Goal: Transaction & Acquisition: Register for event/course

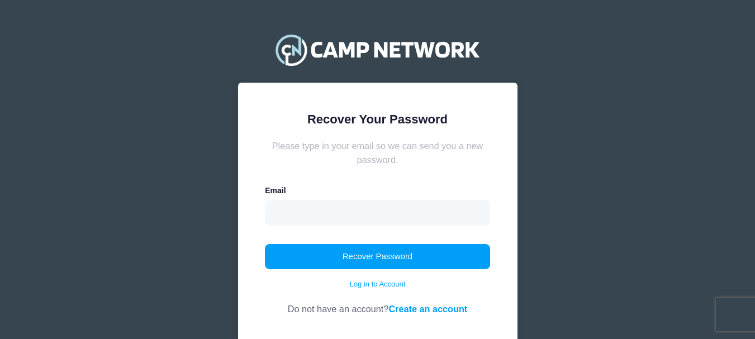
type input "[EMAIL_ADDRESS][DOMAIN_NAME]"
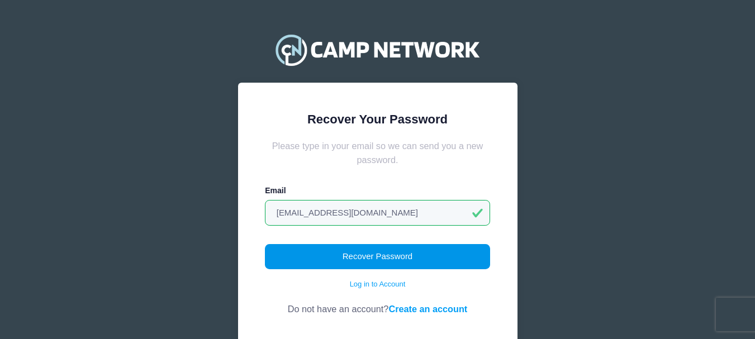
click at [367, 257] on button "Recover Password" at bounding box center [377, 257] width 225 height 26
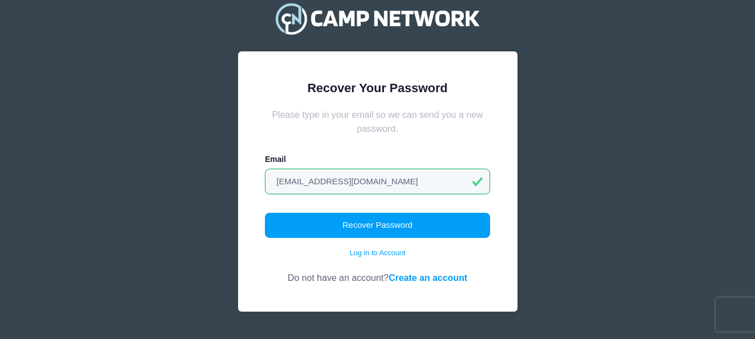
scroll to position [59, 0]
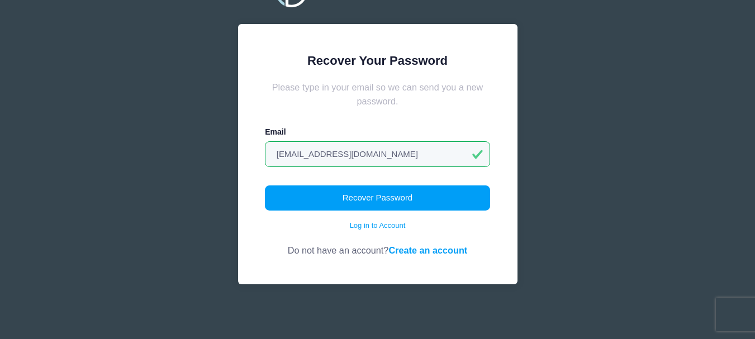
click at [407, 251] on link "Create an account" at bounding box center [427, 250] width 79 height 10
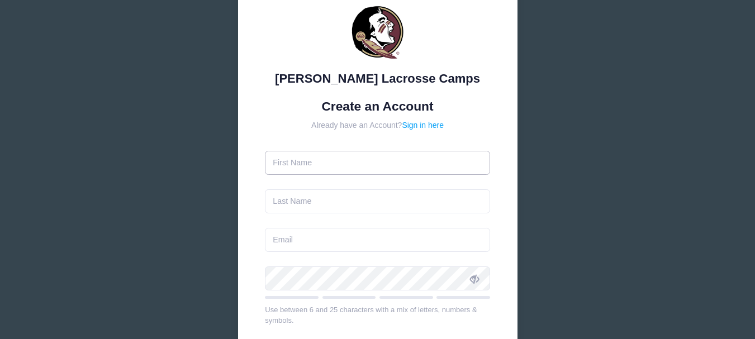
click at [347, 165] on input "text" at bounding box center [377, 163] width 225 height 24
type input "[PERSON_NAME]"
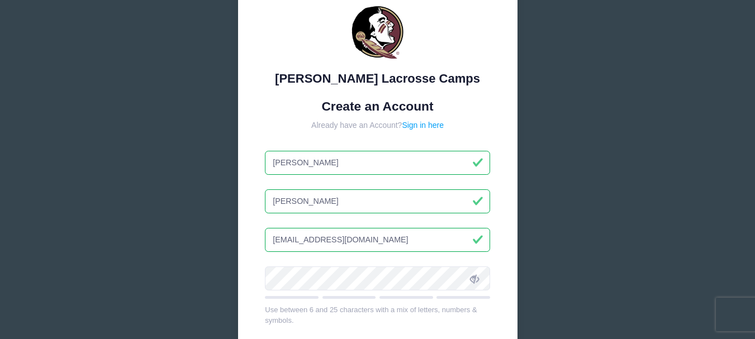
drag, startPoint x: 381, startPoint y: 241, endPoint x: 259, endPoint y: 241, distance: 122.3
click at [265, 241] on input "[EMAIL_ADDRESS][DOMAIN_NAME]" at bounding box center [377, 240] width 225 height 24
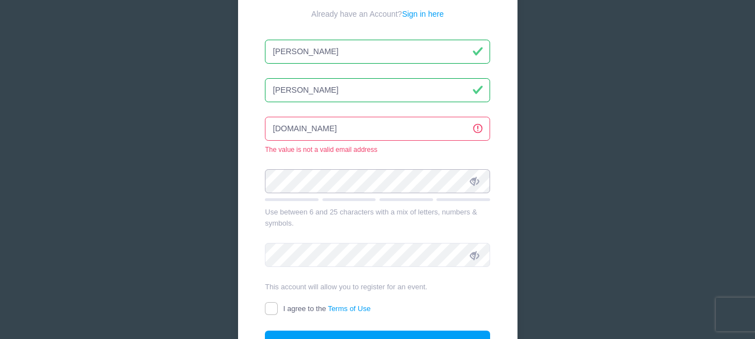
scroll to position [168, 0]
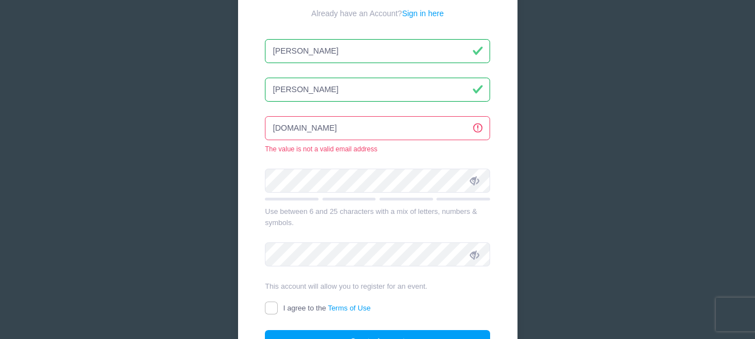
drag, startPoint x: 362, startPoint y: 130, endPoint x: 244, endPoint y: 131, distance: 117.8
click at [245, 132] on div "[PERSON_NAME] Lacrosse Camps Create an Account Already have an Account? Sign in…" at bounding box center [377, 129] width 279 height 539
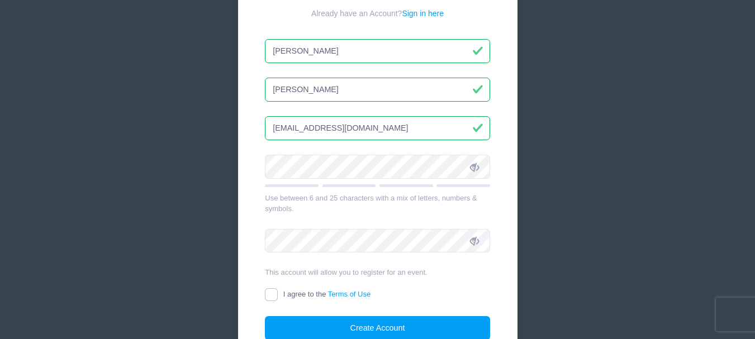
type input "[EMAIL_ADDRESS][DOMAIN_NAME]"
click at [269, 297] on input "I agree to the Terms of Use" at bounding box center [271, 294] width 13 height 13
checkbox input "true"
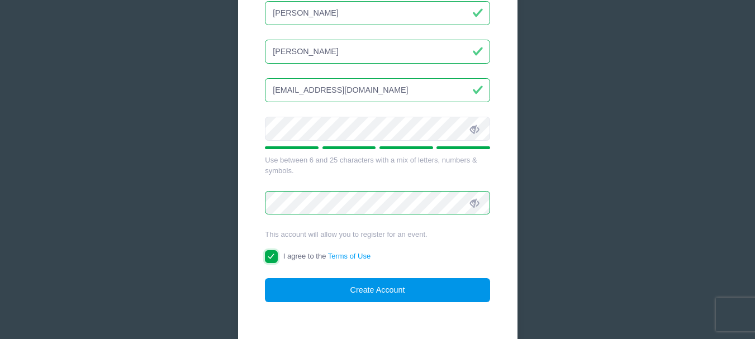
scroll to position [269, 0]
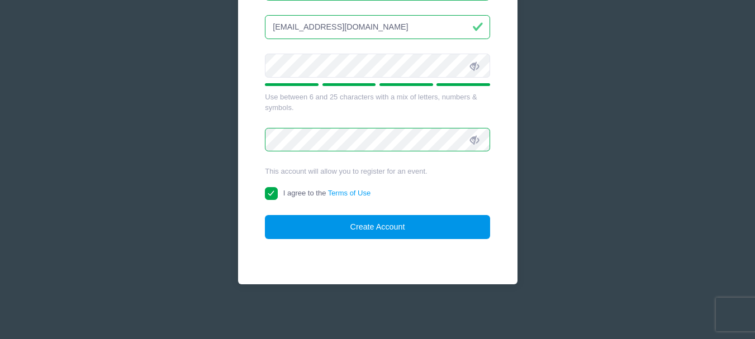
click at [406, 229] on button "Create Account" at bounding box center [377, 227] width 225 height 24
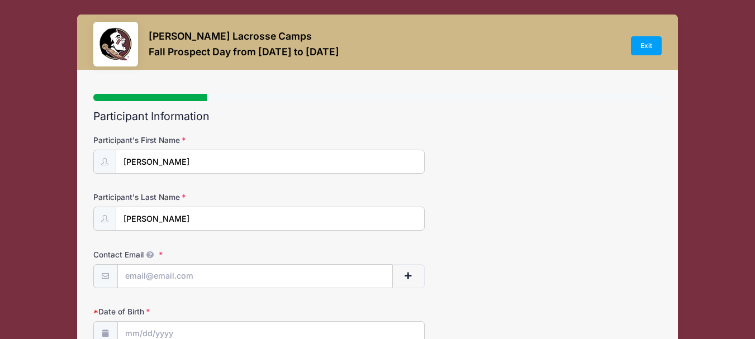
select select
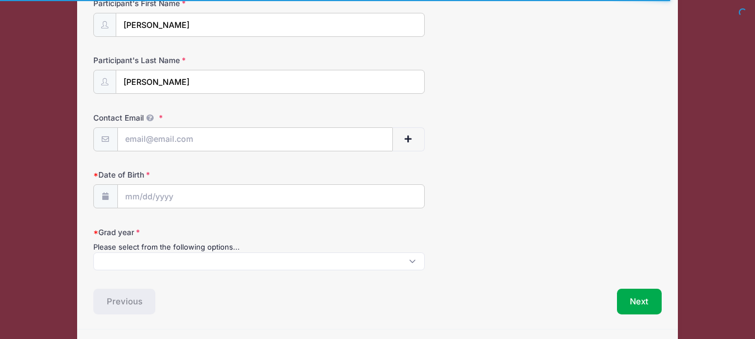
scroll to position [168, 0]
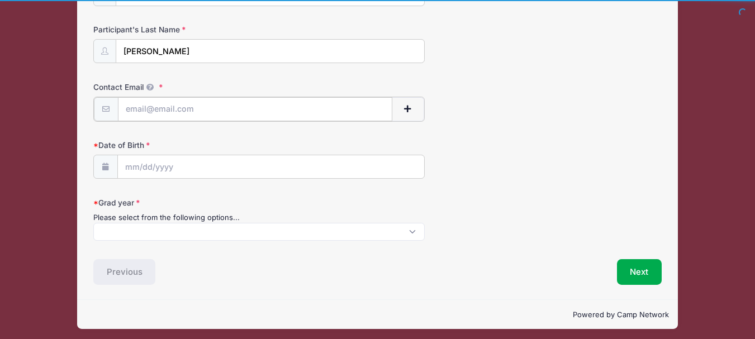
click at [237, 107] on input "Contact Email" at bounding box center [255, 109] width 274 height 24
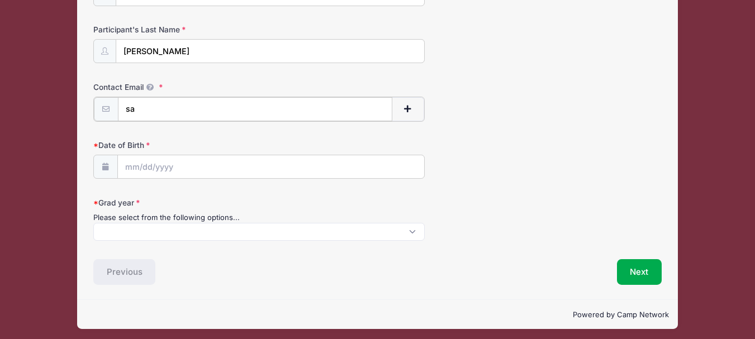
type input "s"
type input "[EMAIL_ADDRESS][DOMAIN_NAME]"
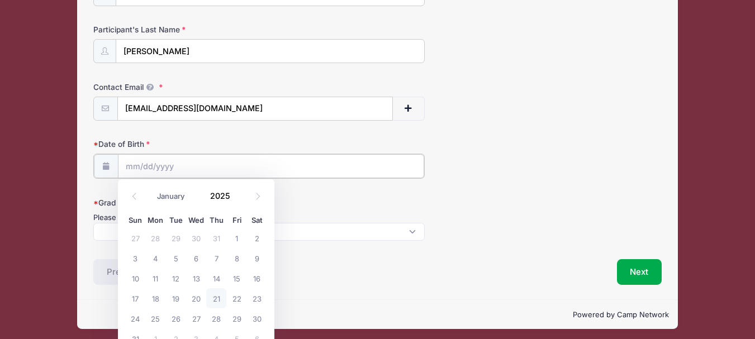
click at [170, 165] on input "Date of Birth" at bounding box center [271, 166] width 306 height 24
click at [138, 168] on input "Date of Birth" at bounding box center [271, 166] width 306 height 24
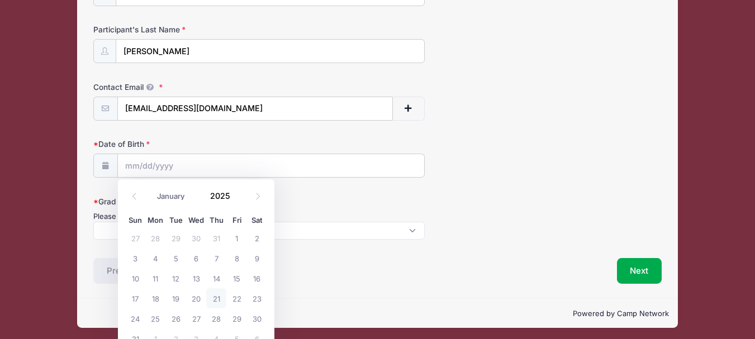
click at [102, 169] on icon at bounding box center [105, 165] width 9 height 7
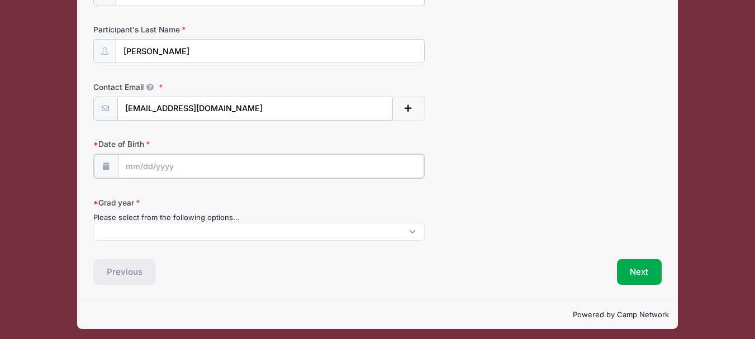
click at [137, 169] on input "Date of Birth" at bounding box center [271, 166] width 306 height 24
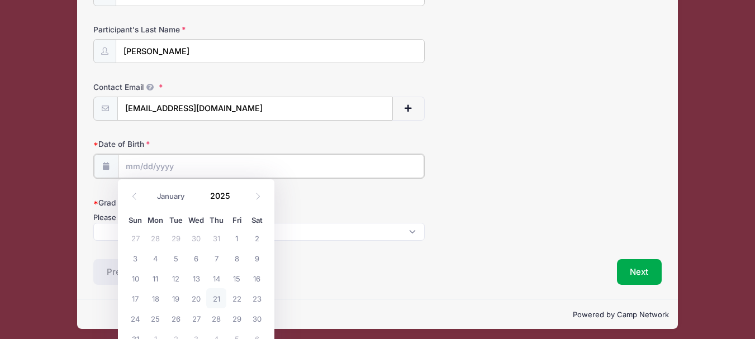
click at [139, 168] on input "Date of Birth" at bounding box center [271, 166] width 306 height 24
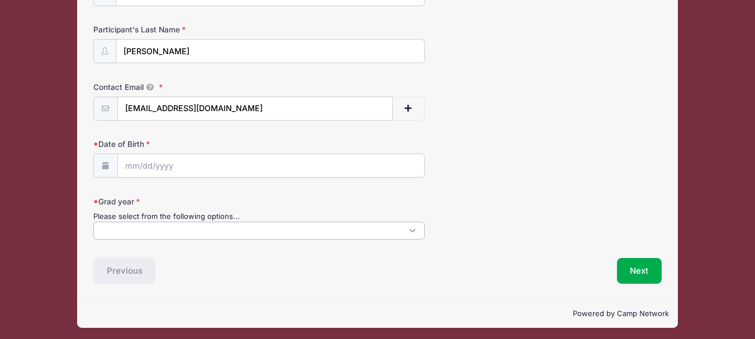
scroll to position [1, 0]
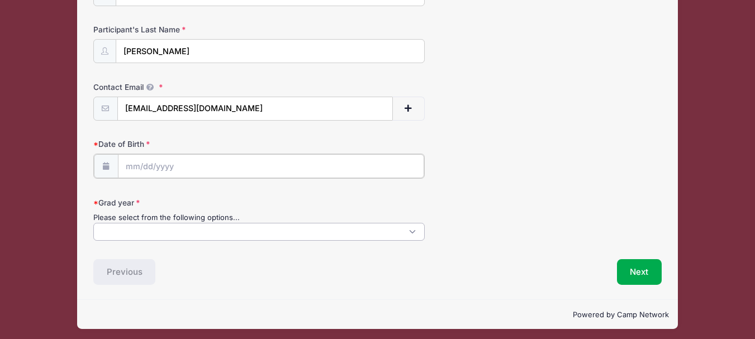
click at [141, 169] on input "Date of Birth" at bounding box center [271, 166] width 306 height 24
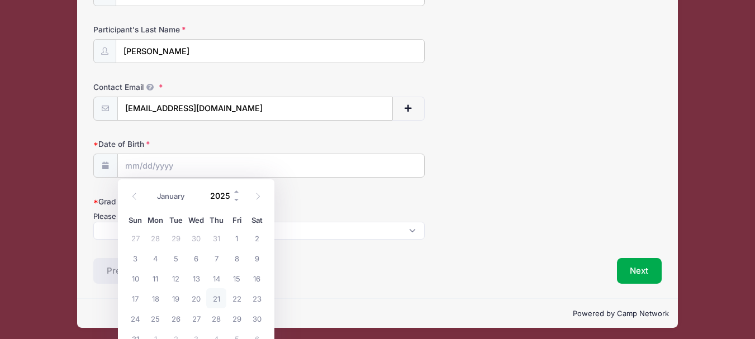
click at [227, 194] on input "2025" at bounding box center [222, 195] width 36 height 17
type input "2008"
click at [259, 197] on icon at bounding box center [257, 196] width 7 height 7
select select "8"
click at [236, 258] on span "12" at bounding box center [236, 258] width 20 height 20
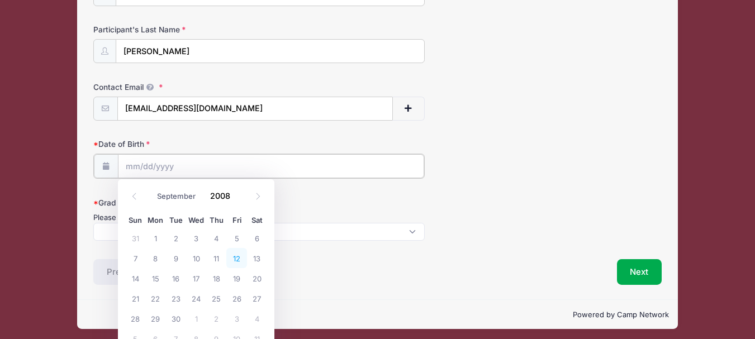
type input "09/12/2008"
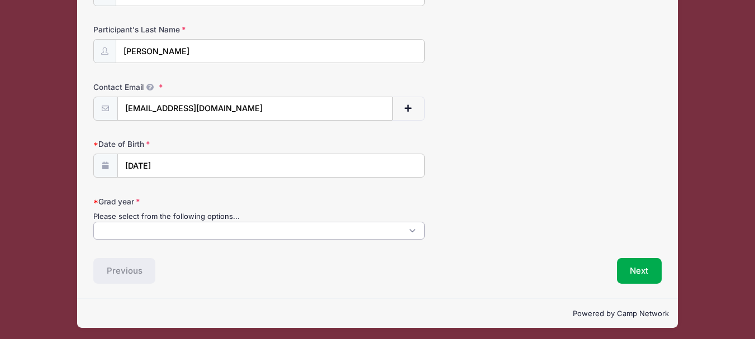
click at [211, 231] on span at bounding box center [258, 231] width 331 height 18
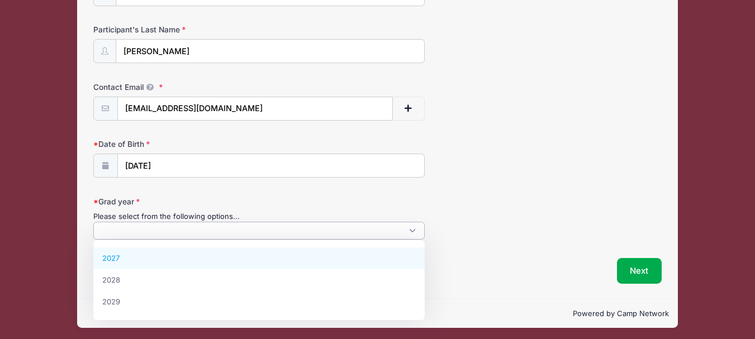
select select "2027"
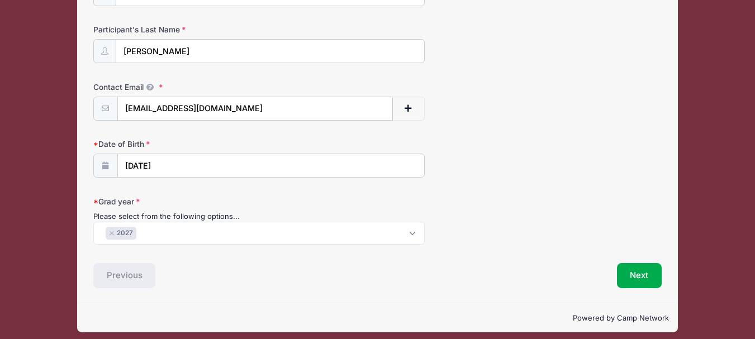
click at [500, 194] on form "Participant's First Name Sammy Participant's Last Name VanAlstyne Contact Email…" at bounding box center [377, 106] width 568 height 278
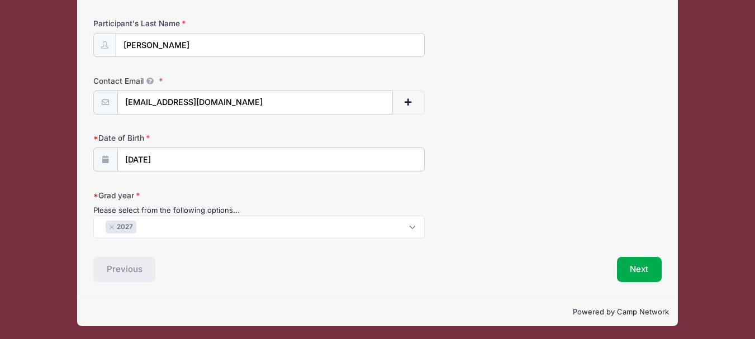
scroll to position [175, 0]
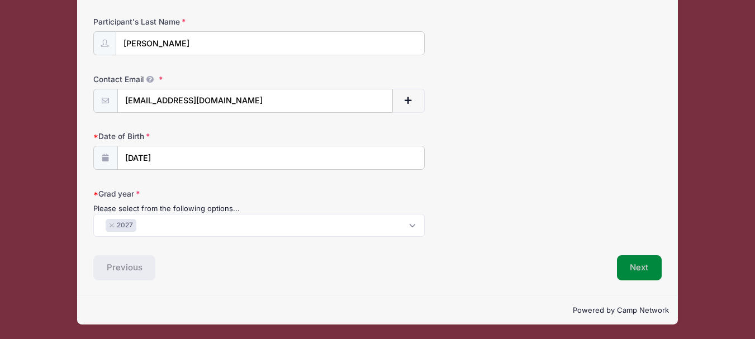
click at [647, 268] on button "Next" at bounding box center [639, 268] width 45 height 26
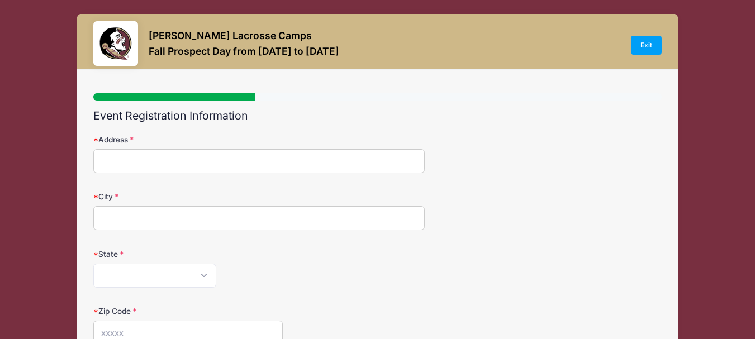
scroll to position [0, 0]
click at [307, 159] on input "Address" at bounding box center [258, 162] width 331 height 24
type input "9253 Heathridge Drive"
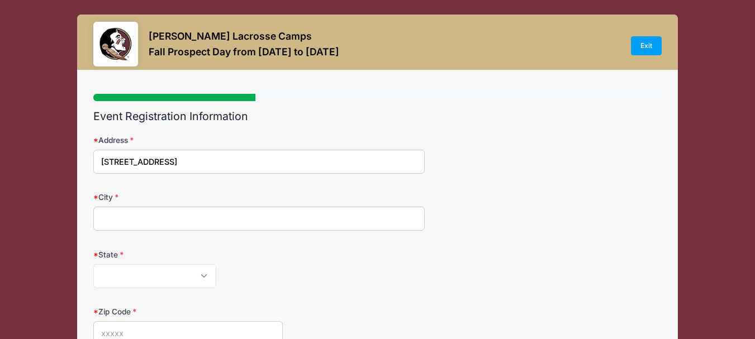
type input "West Palm Beach"
select select "FL"
type input "33411"
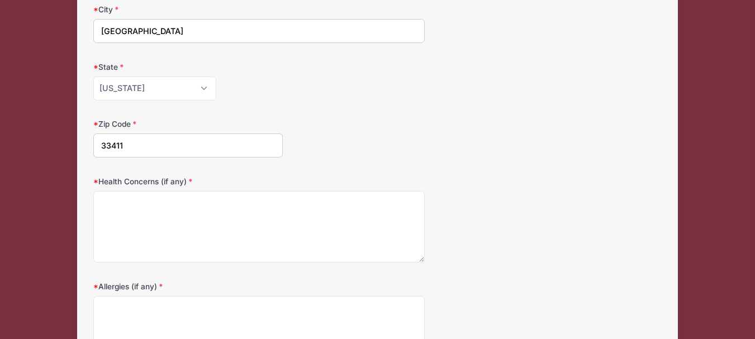
scroll to position [223, 0]
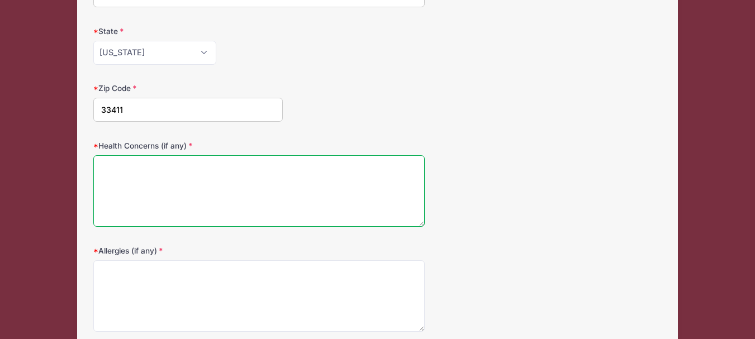
click at [254, 191] on textarea "Health Concerns (if any)" at bounding box center [258, 191] width 331 height 72
type textarea "none"
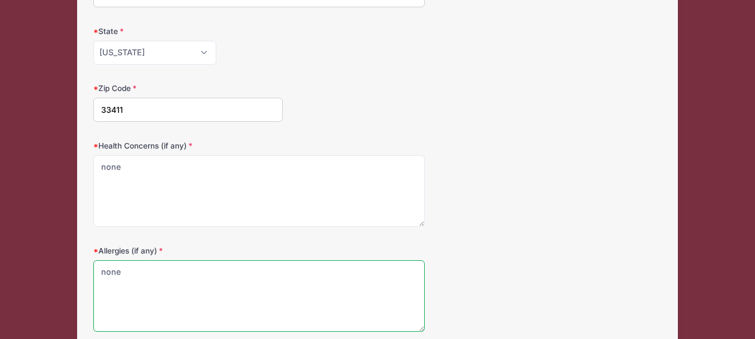
type textarea "none"
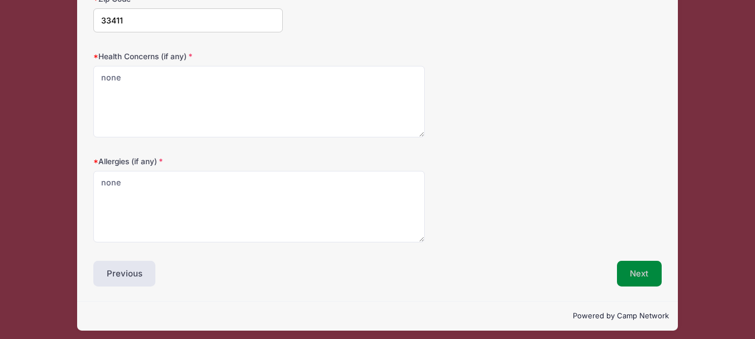
scroll to position [319, 0]
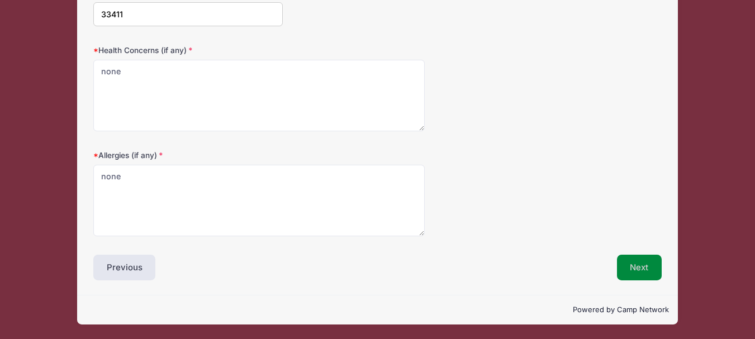
click at [632, 264] on button "Next" at bounding box center [639, 268] width 45 height 26
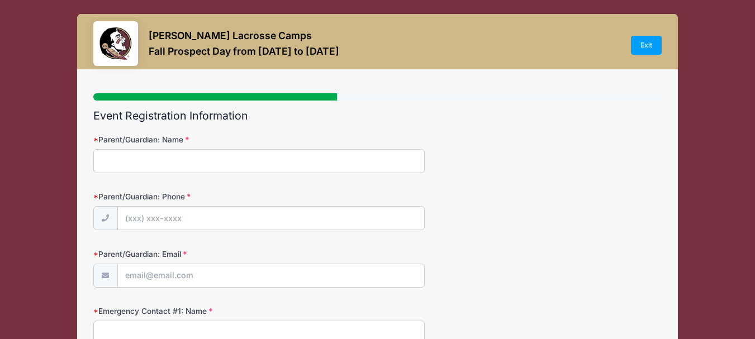
scroll to position [0, 0]
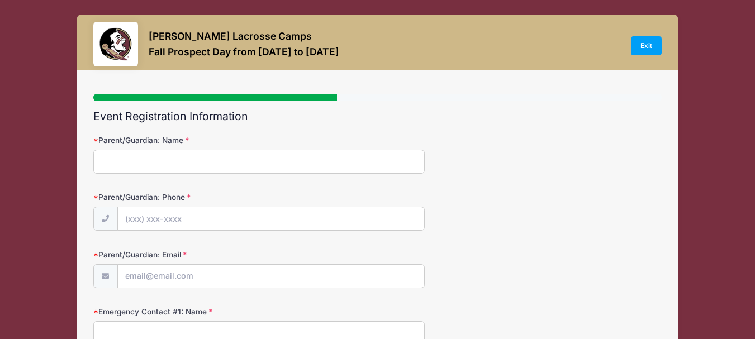
click at [247, 150] on input "Parent/Guardian: Name" at bounding box center [258, 162] width 331 height 24
type input "Brett VanAlstyne"
type input "(561) 317-0958"
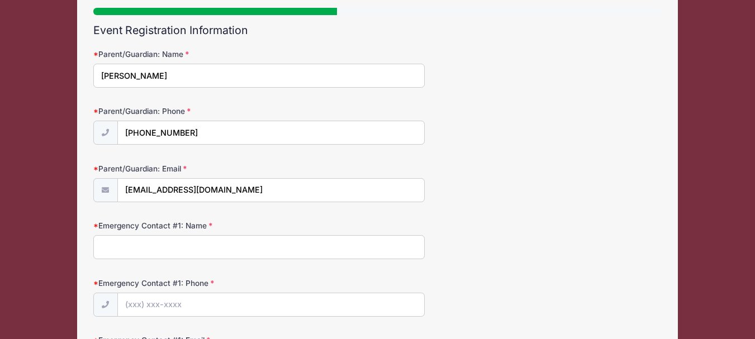
scroll to position [112, 0]
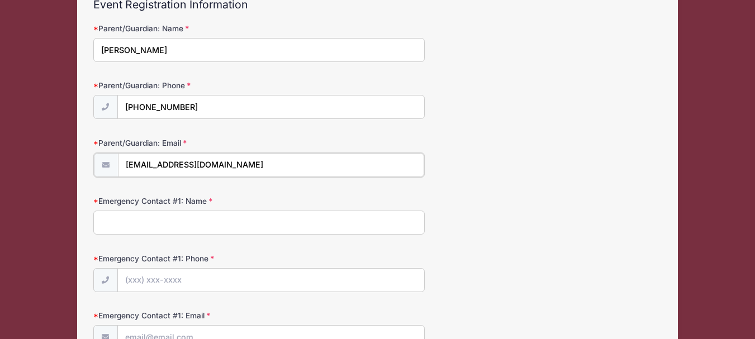
drag, startPoint x: 260, startPoint y: 163, endPoint x: 98, endPoint y: 166, distance: 162.0
click at [98, 166] on div "[EMAIL_ADDRESS][DOMAIN_NAME]" at bounding box center [258, 164] width 331 height 25
type input "[EMAIL_ADDRESS][DOMAIN_NAME]"
drag, startPoint x: 157, startPoint y: 219, endPoint x: 79, endPoint y: 230, distance: 78.4
click at [79, 230] on div "Step 3 /7 Step 1 Step 2 Step 3 Step 4 Policies Extra Items Summary Participant …" at bounding box center [377, 268] width 601 height 619
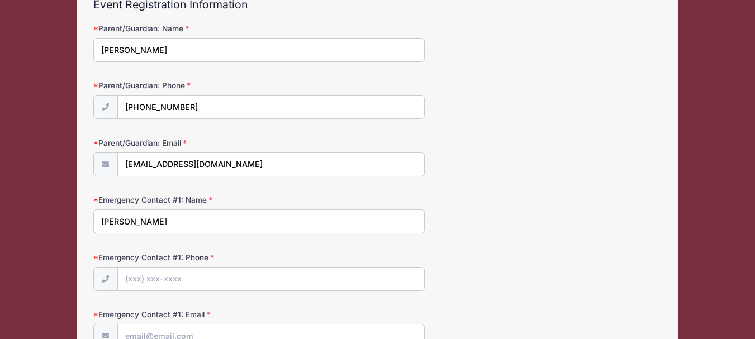
type input "Ingrid VanAlstyne"
type input "(561) 317-0849"
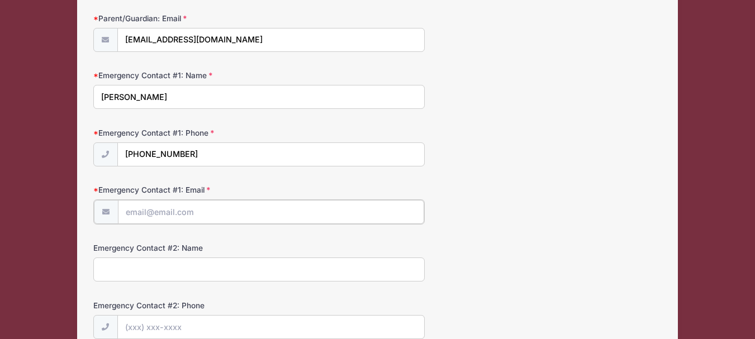
scroll to position [289, 0]
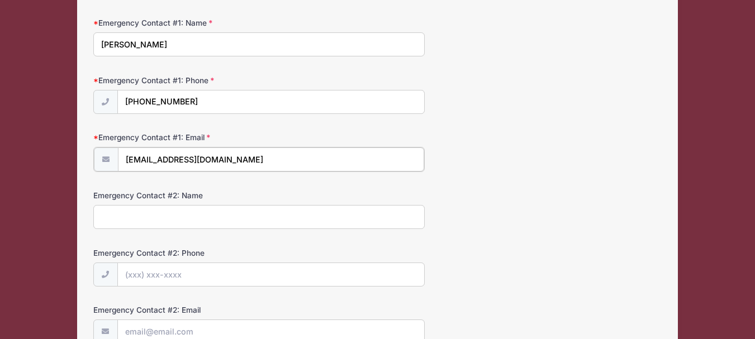
type input "[EMAIL_ADDRESS][DOMAIN_NAME]"
click at [649, 203] on div "Emergency Contact #2: Name" at bounding box center [377, 208] width 568 height 39
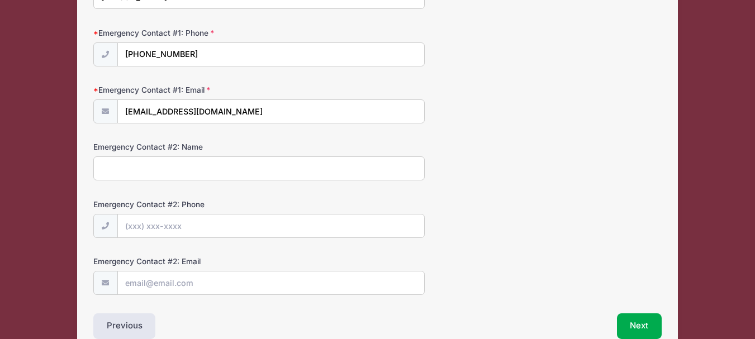
scroll to position [395, 0]
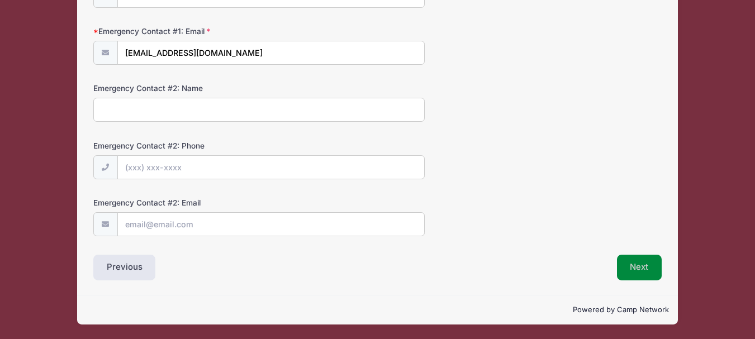
click at [647, 268] on button "Next" at bounding box center [639, 268] width 45 height 26
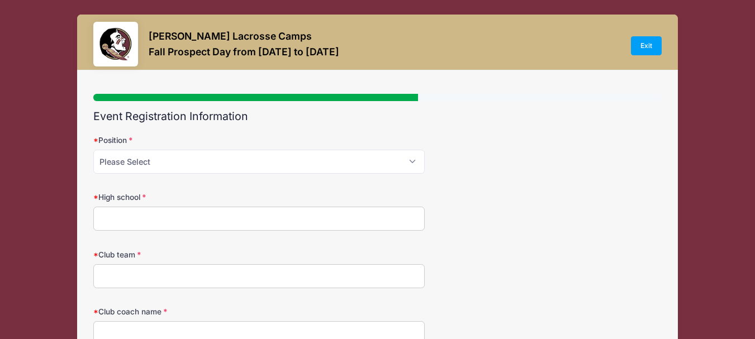
scroll to position [112, 0]
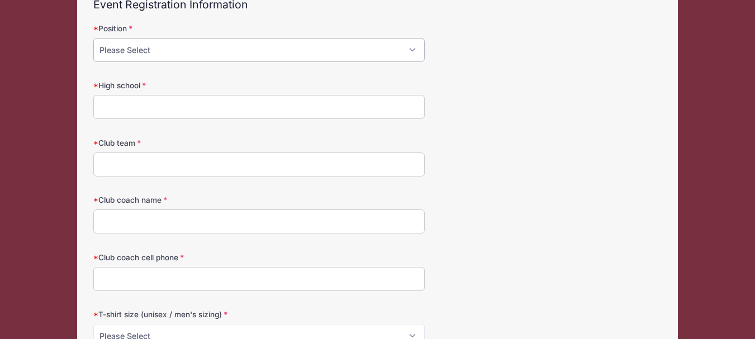
click at [237, 54] on select "Please Select Attack Midfield Defense Goalie" at bounding box center [258, 50] width 331 height 24
select select "Midfield"
click at [93, 38] on select "Please Select Attack Midfield Defense Goalie" at bounding box center [258, 50] width 331 height 24
click at [225, 104] on input "High school" at bounding box center [258, 107] width 331 height 24
type input "The King's Academy"
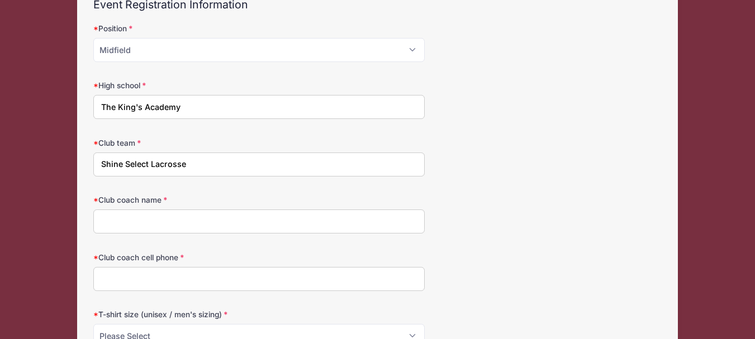
type input "Shine Select Lacrosse"
type input "Krista Grabher"
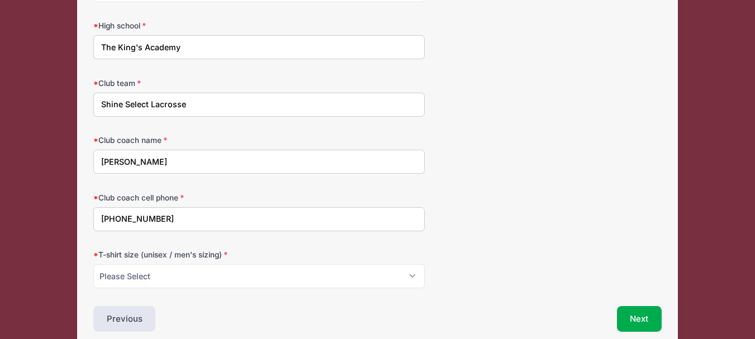
scroll to position [223, 0]
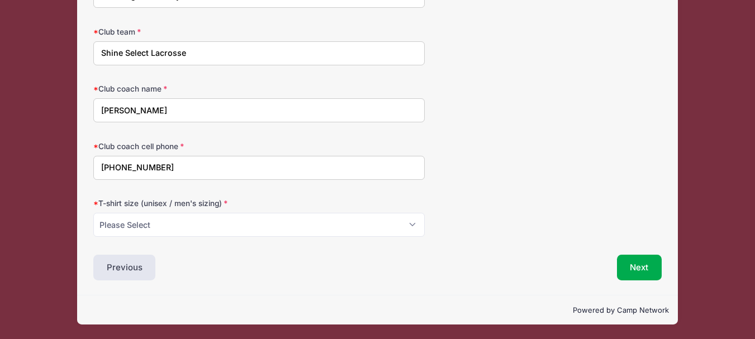
type input "772-766-1679"
click at [184, 232] on select "Please Select Small Medium Large XL" at bounding box center [258, 225] width 331 height 24
click at [93, 213] on select "Please Select Small Medium Large XL" at bounding box center [258, 225] width 331 height 24
click at [380, 229] on select "Please Select Small Medium Large XL" at bounding box center [258, 225] width 331 height 24
click at [93, 213] on select "Please Select Small Medium Large XL" at bounding box center [258, 225] width 331 height 24
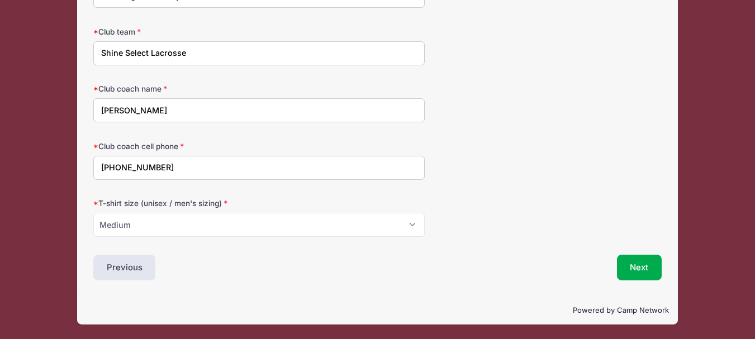
click at [476, 195] on form "Position Please Select Attack Midfield Defense Goalie High school The King's Ac…" at bounding box center [377, 74] width 568 height 325
click at [409, 226] on select "Please Select Small Medium Large XL" at bounding box center [258, 225] width 331 height 24
select select "Small"
click at [93, 213] on select "Please Select Small Medium Large XL" at bounding box center [258, 225] width 331 height 24
click at [644, 265] on button "Next" at bounding box center [639, 268] width 45 height 26
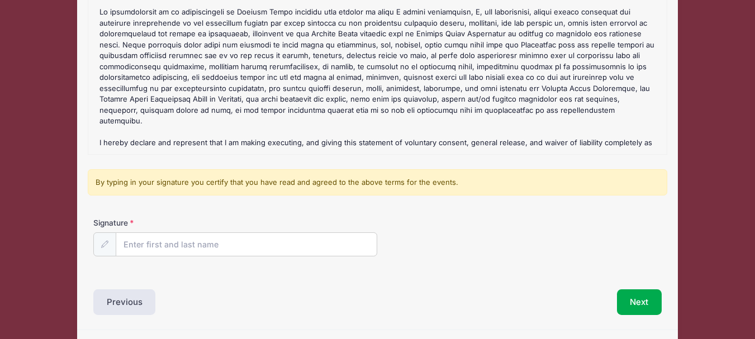
scroll to position [187, 0]
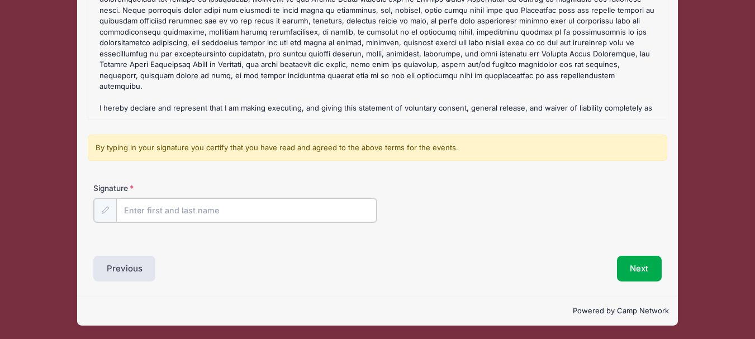
click at [173, 210] on input "Signature" at bounding box center [246, 210] width 261 height 24
type input "Brett VanAlstyne"
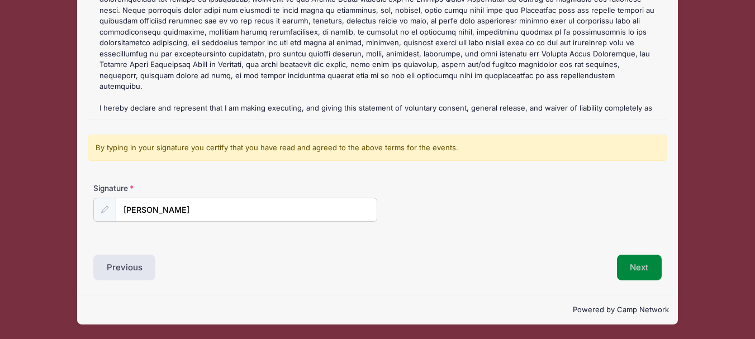
click at [632, 269] on button "Next" at bounding box center [639, 268] width 45 height 26
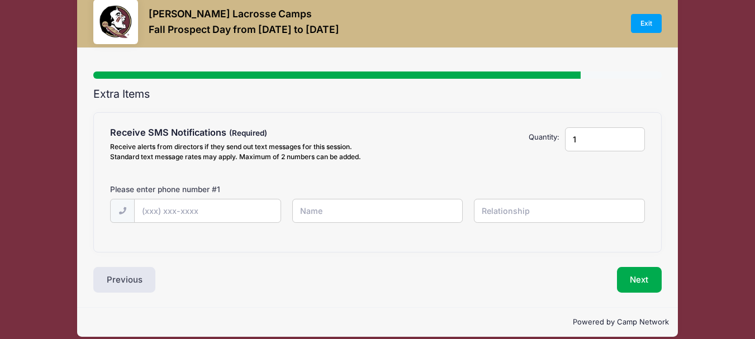
scroll to position [35, 0]
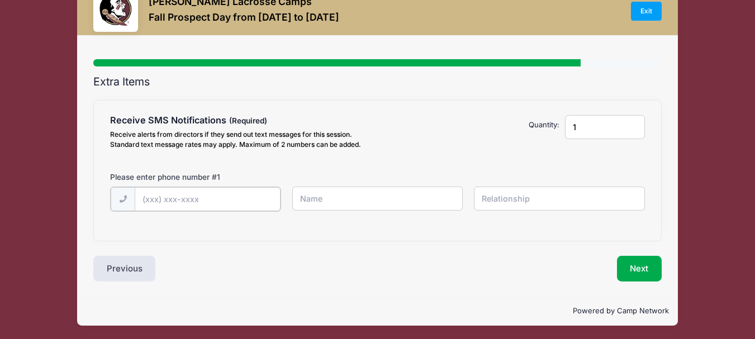
click at [0, 0] on input "text" at bounding box center [0, 0] width 0 height 0
type input "(561) 317-0958"
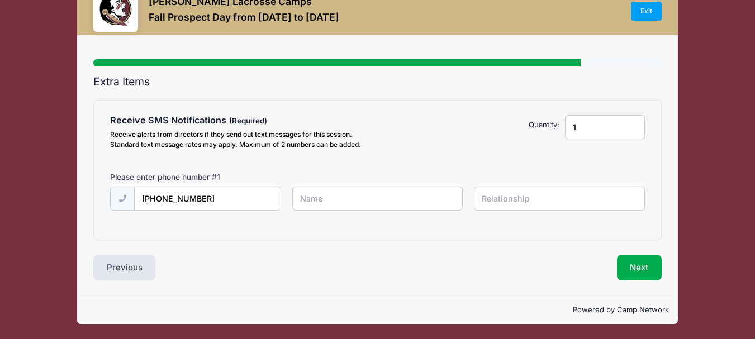
type input "Brett VanAlstyne"
click at [0, 0] on input "text" at bounding box center [0, 0] width 0 height 0
type input "Father"
click at [638, 262] on button "Next" at bounding box center [639, 268] width 45 height 26
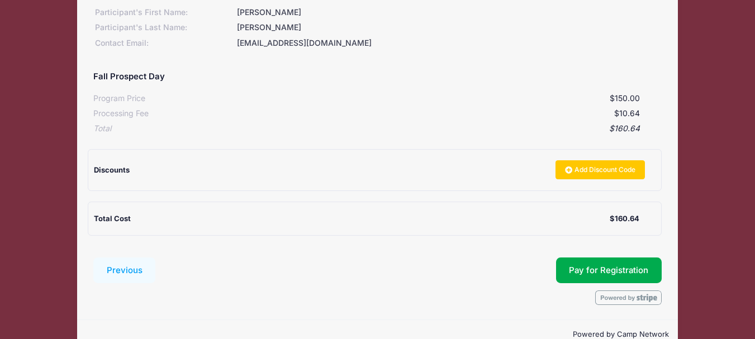
scroll to position [173, 0]
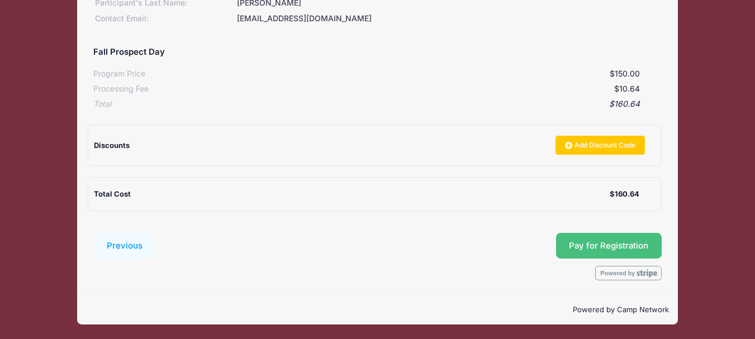
click at [593, 241] on span "Pay for Registration" at bounding box center [608, 246] width 79 height 10
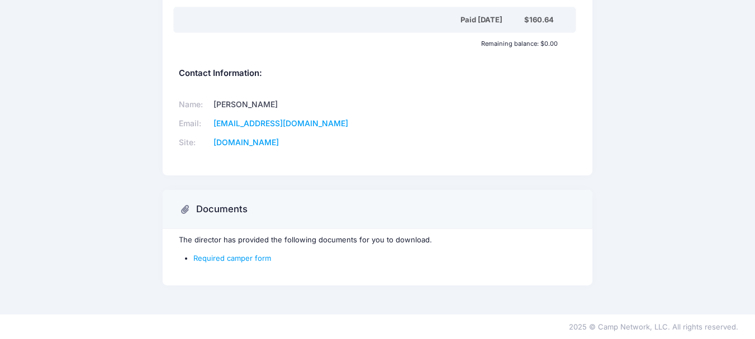
scroll to position [371, 0]
click at [206, 261] on link "Required camper form" at bounding box center [232, 256] width 78 height 9
